Goal: Book appointment/travel/reservation

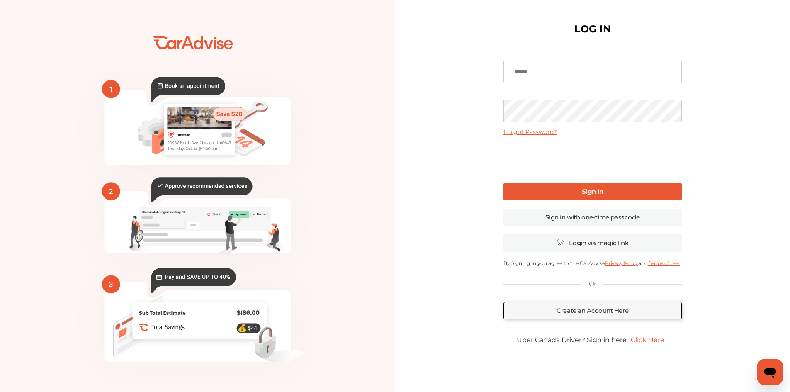
click at [541, 75] on input at bounding box center [593, 72] width 178 height 22
type input "**********"
click at [544, 198] on link "Sign In" at bounding box center [593, 191] width 178 height 17
click at [533, 197] on link "Sign In" at bounding box center [593, 191] width 178 height 17
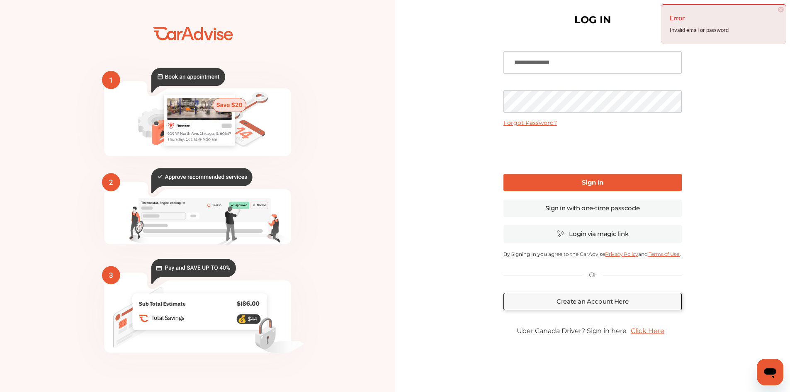
scroll to position [12, 0]
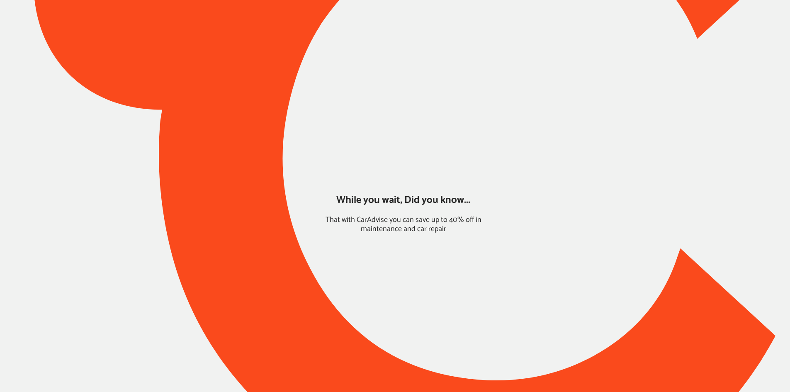
type input "*****"
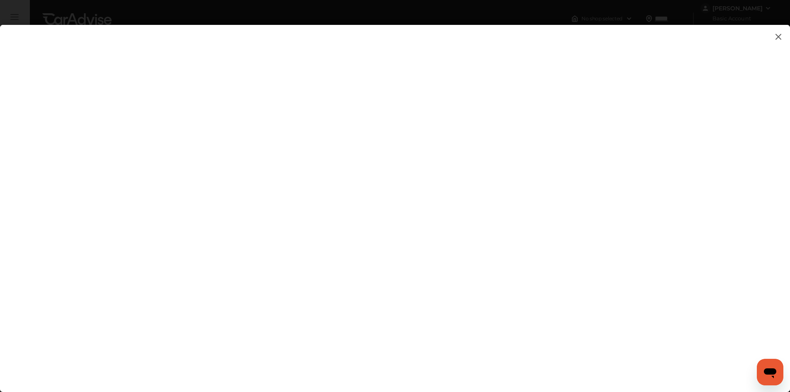
click at [778, 37] on img at bounding box center [779, 37] width 10 height 10
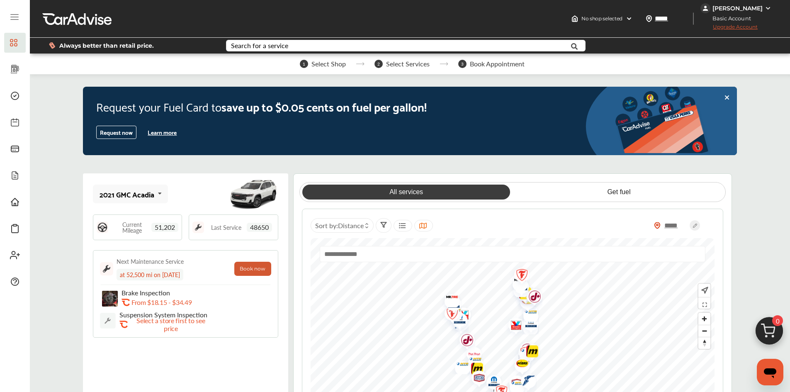
click at [260, 275] on button "Book now" at bounding box center [252, 269] width 37 height 14
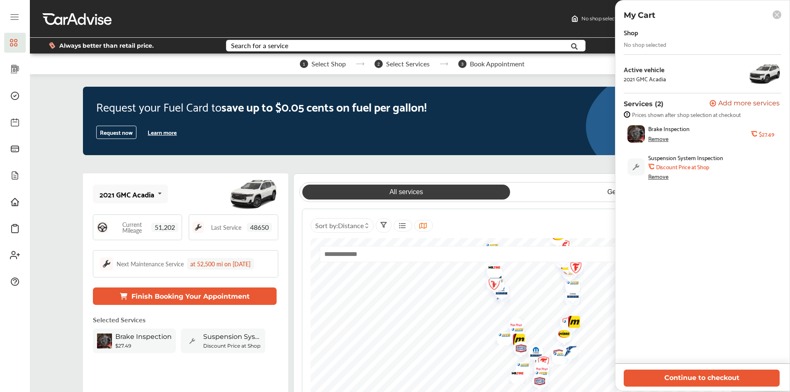
click at [653, 136] on div "Remove" at bounding box center [658, 138] width 20 height 7
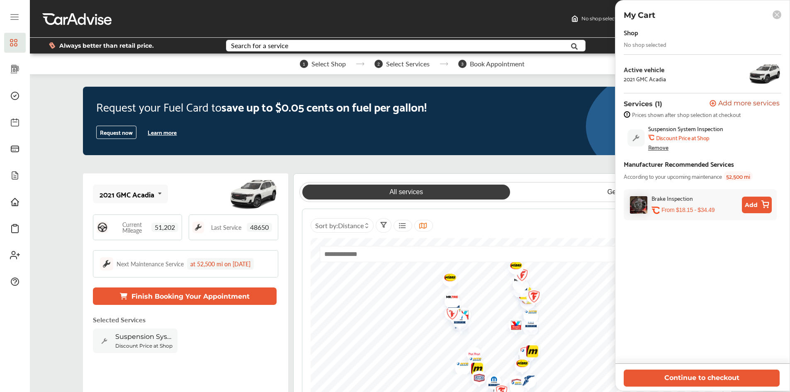
click at [660, 147] on div "Remove" at bounding box center [658, 147] width 20 height 7
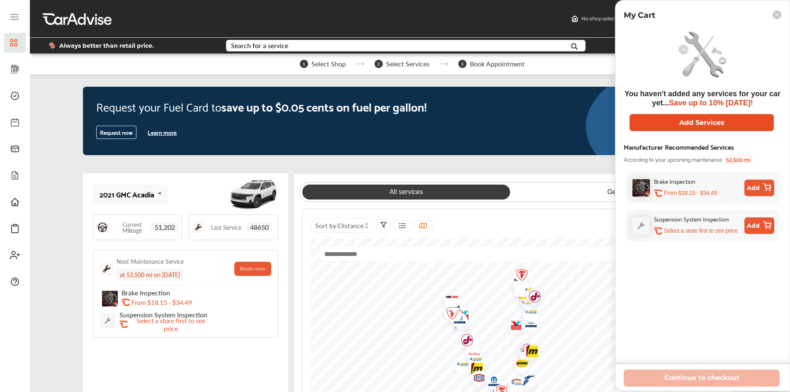
click at [684, 123] on button "Add Services" at bounding box center [702, 122] width 144 height 17
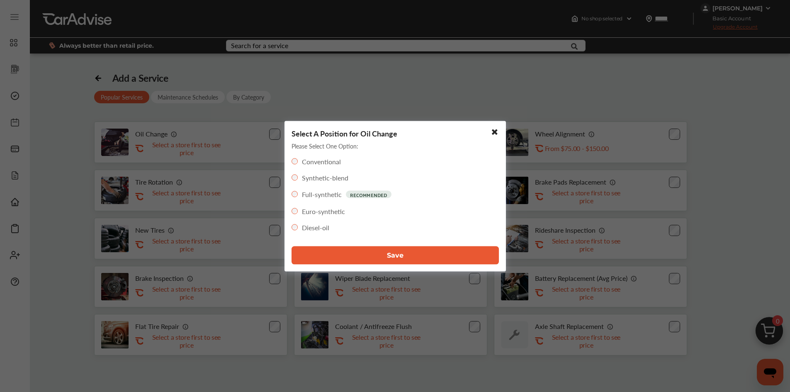
click at [345, 256] on button "Save" at bounding box center [395, 255] width 207 height 18
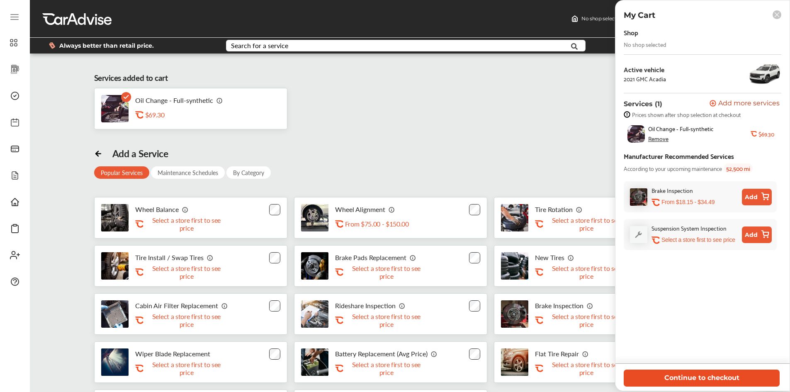
click at [680, 371] on button "Continue to checkout" at bounding box center [702, 378] width 156 height 17
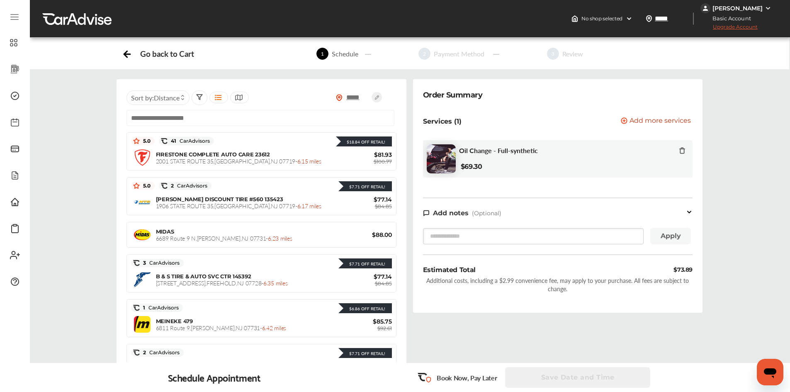
scroll to position [124, 0]
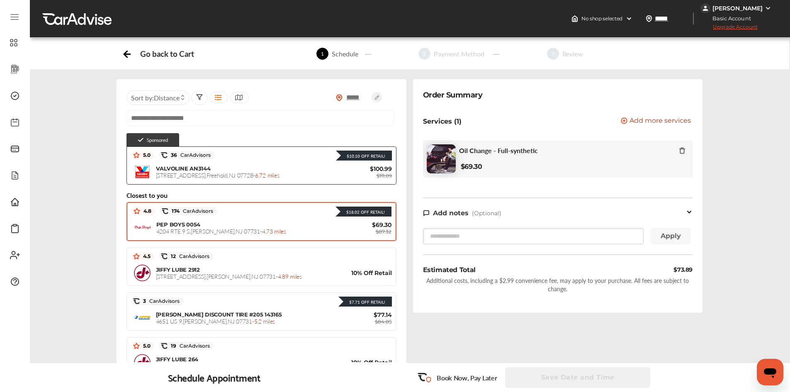
click at [262, 232] on span "4.73 miles" at bounding box center [274, 231] width 24 height 8
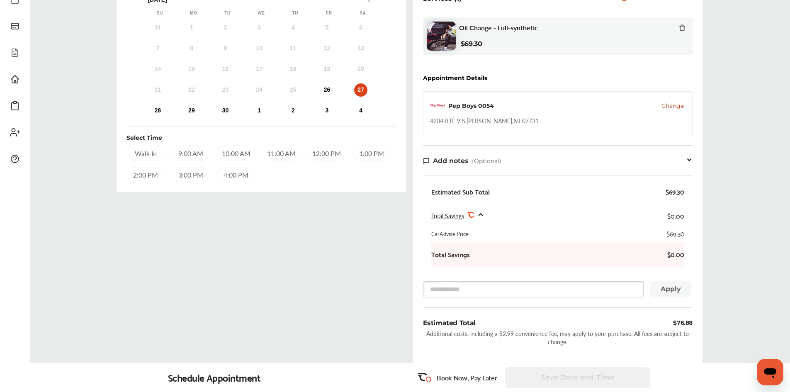
scroll to position [117, 0]
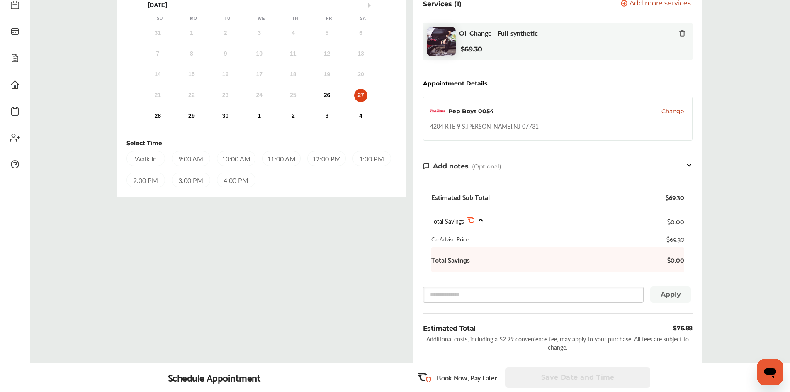
click at [290, 152] on div "11:00 AM" at bounding box center [281, 158] width 39 height 15
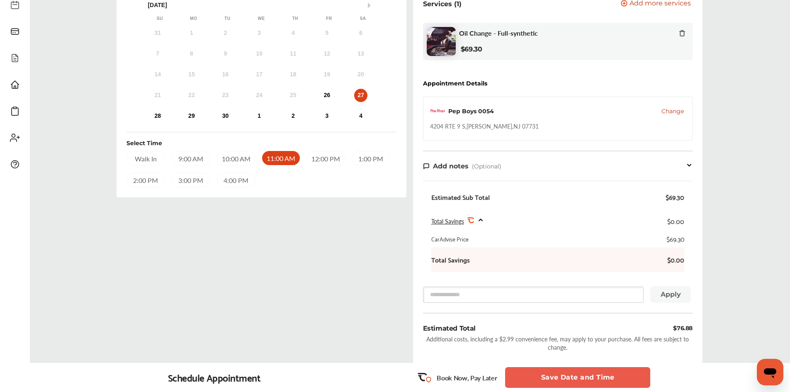
click at [182, 174] on div "3:00 PM" at bounding box center [191, 180] width 39 height 15
click at [554, 374] on button "Save Date and Time" at bounding box center [577, 377] width 145 height 21
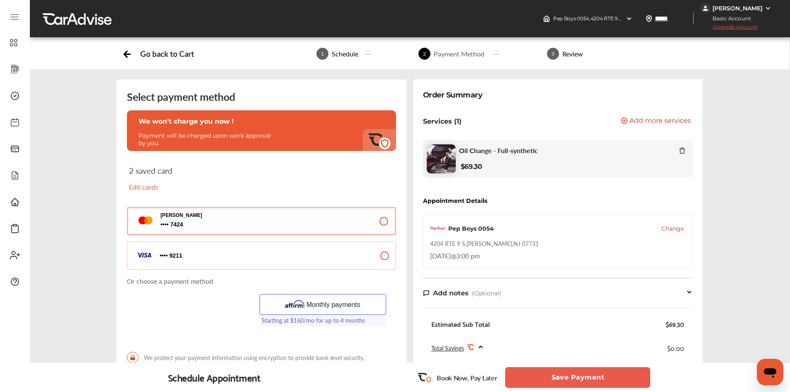
click at [349, 256] on button "9211 9211" at bounding box center [261, 255] width 269 height 28
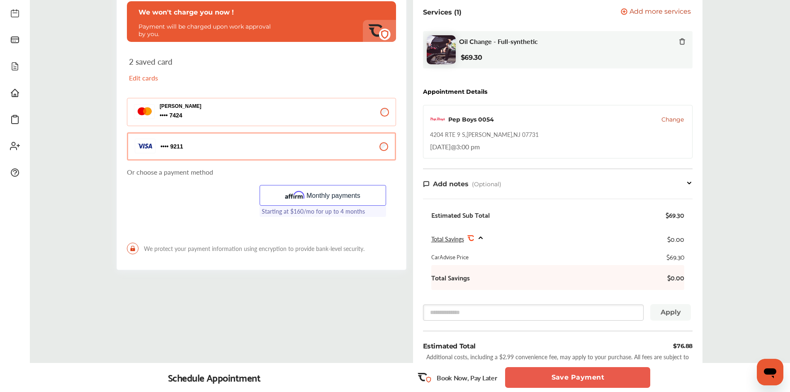
scroll to position [166, 0]
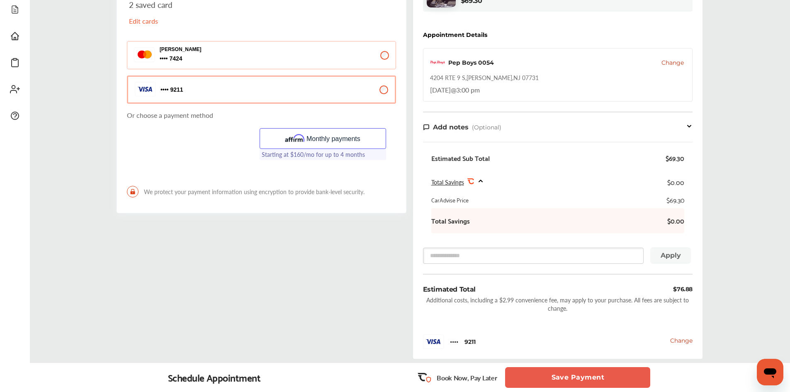
click at [540, 370] on button "Save Payment" at bounding box center [577, 377] width 145 height 21
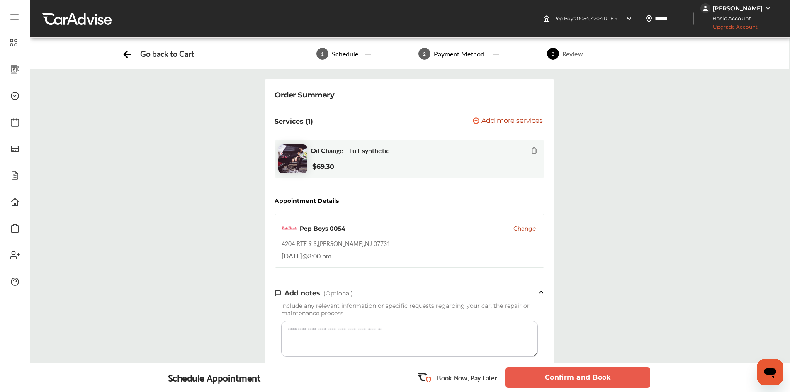
scroll to position [207, 0]
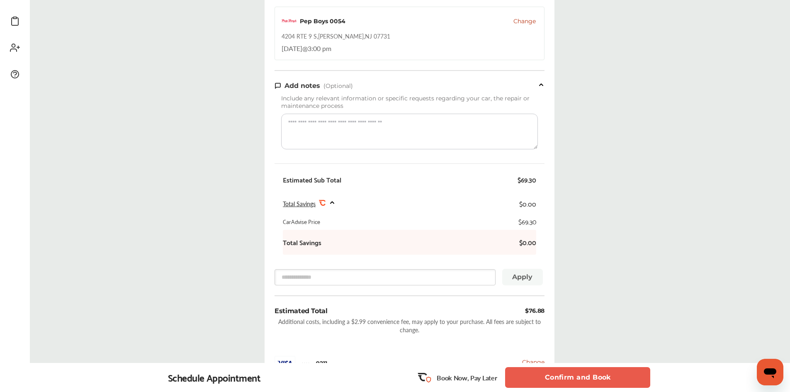
click at [540, 370] on button "Confirm and Book" at bounding box center [577, 377] width 145 height 21
